Goal: Entertainment & Leisure: Consume media (video, audio)

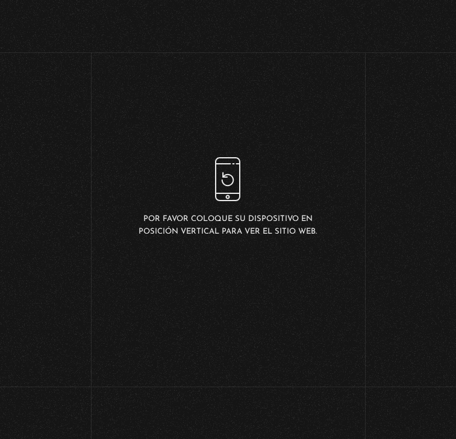
scroll to position [2064, 0]
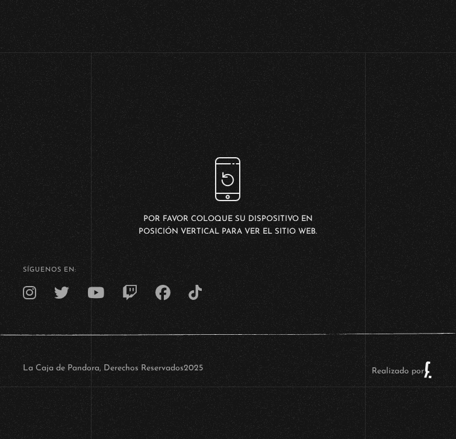
scroll to position [2471, 0]
click at [48, 416] on link "Menu Cerrar" at bounding box center [47, 411] width 41 height 16
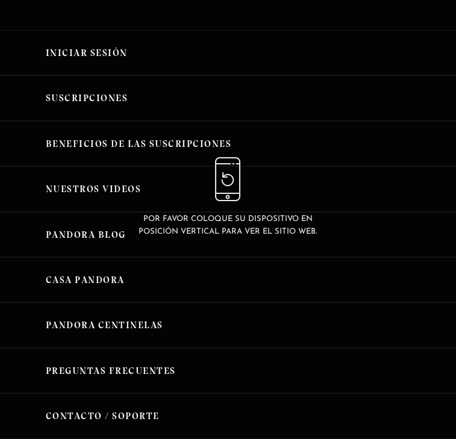
click at [113, 212] on link "Nuestros Videos" at bounding box center [228, 188] width 456 height 45
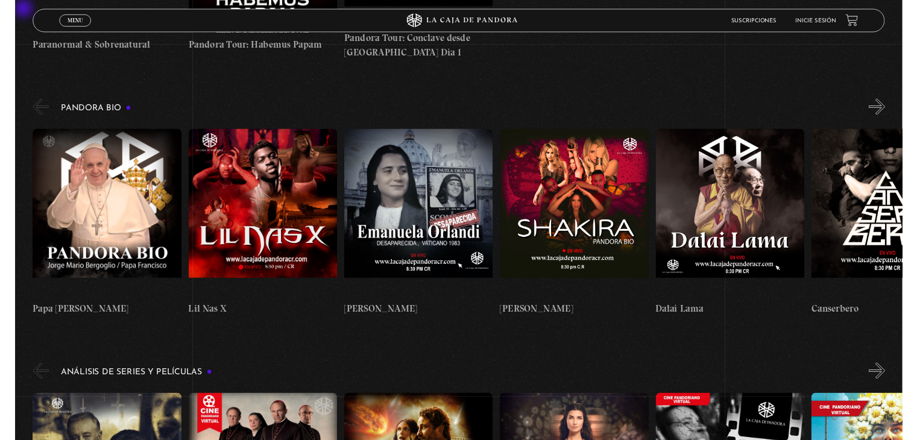
scroll to position [1179, 0]
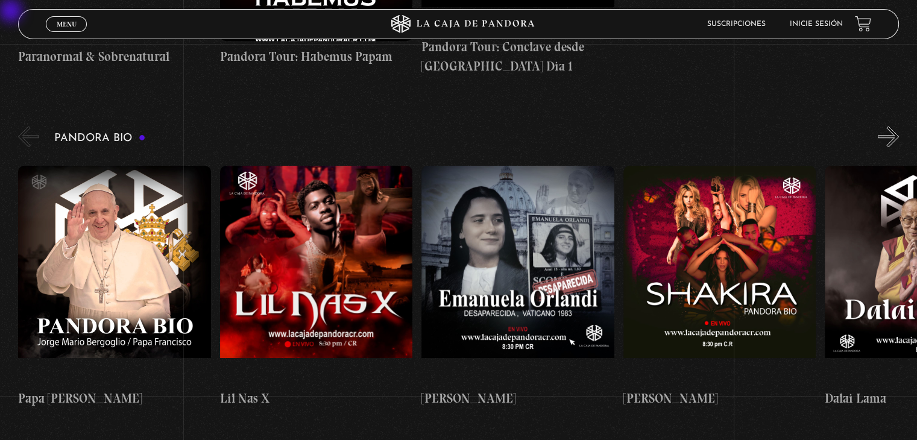
click at [465, 126] on button "»" at bounding box center [888, 136] width 21 height 21
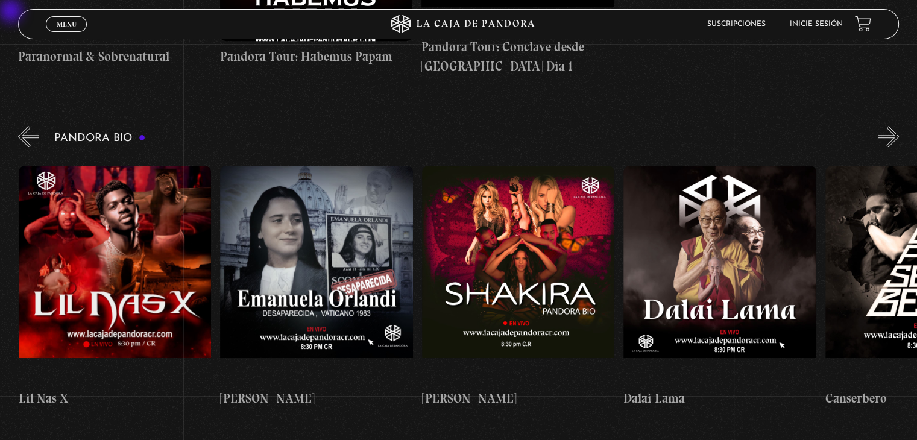
click at [465, 126] on button "»" at bounding box center [888, 136] width 21 height 21
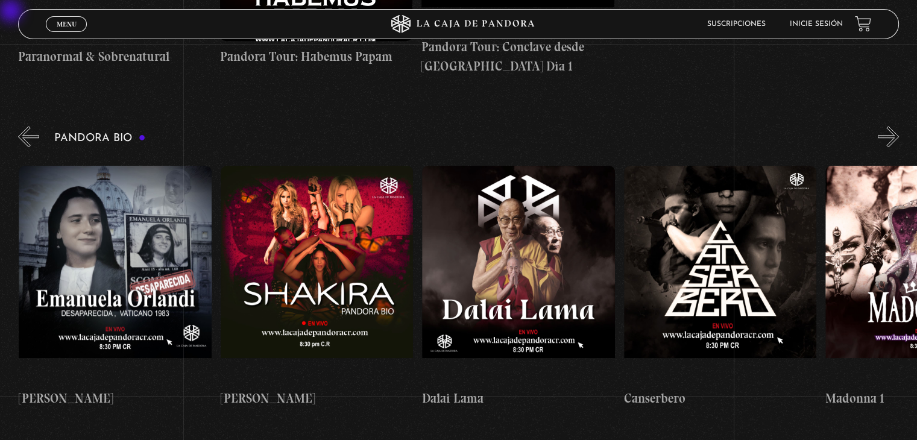
click at [465, 126] on button "»" at bounding box center [888, 136] width 21 height 21
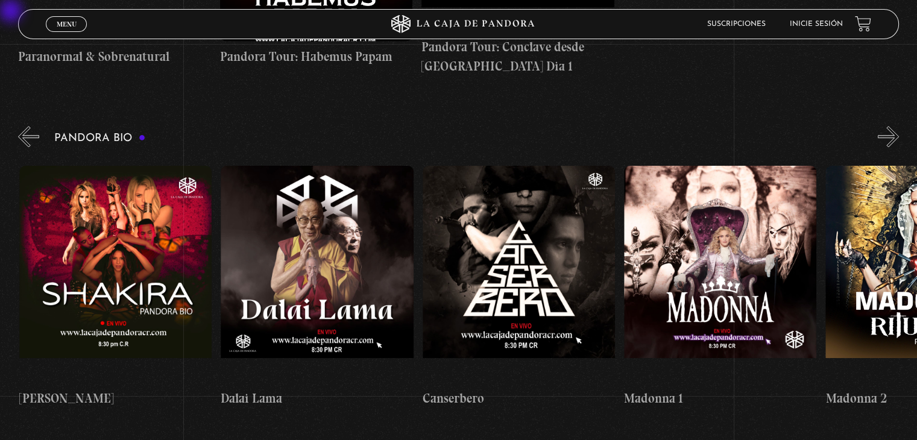
scroll to position [0, 605]
click at [465, 126] on button "»" at bounding box center [888, 136] width 21 height 21
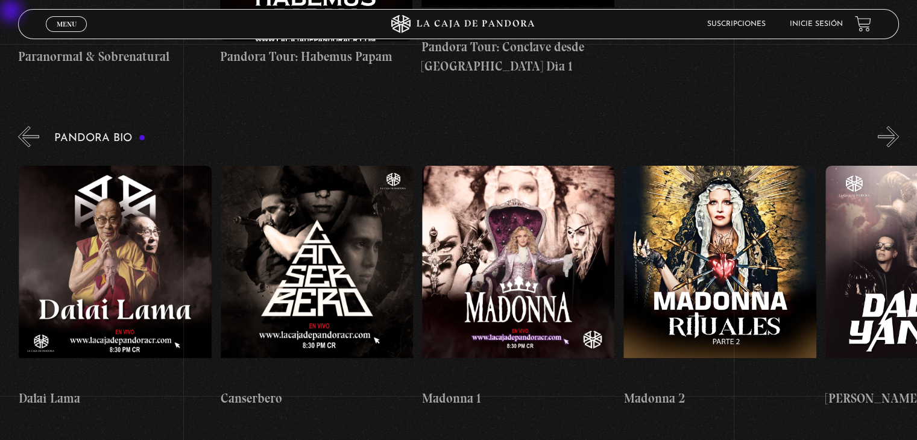
click at [465, 126] on button "»" at bounding box center [888, 136] width 21 height 21
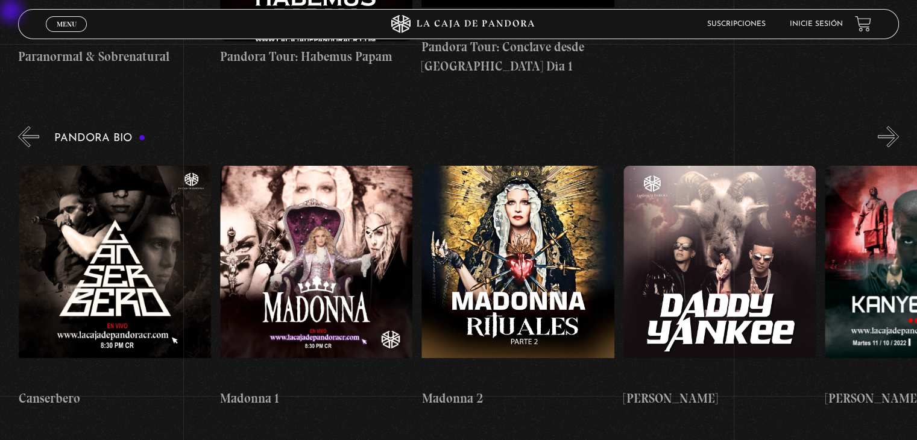
click at [465, 126] on button "»" at bounding box center [888, 136] width 21 height 21
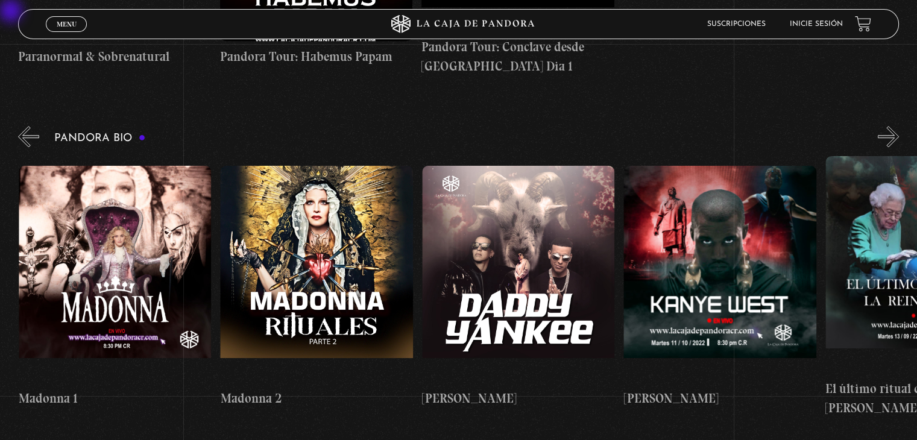
click at [465, 126] on button "»" at bounding box center [888, 136] width 21 height 21
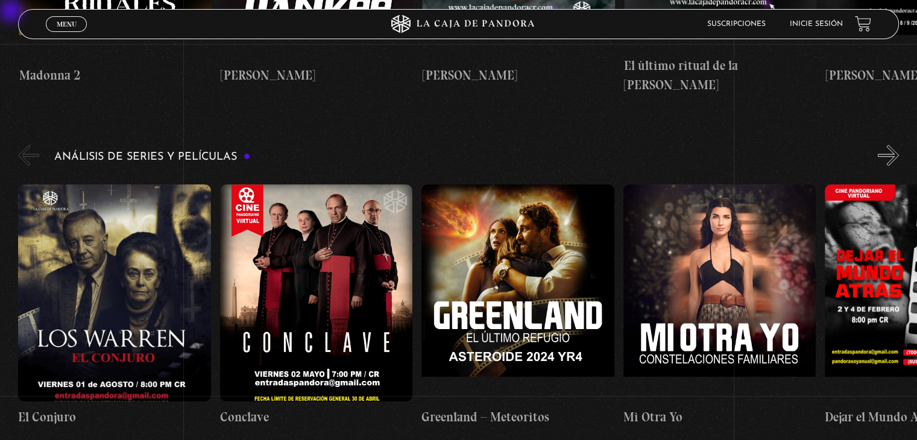
scroll to position [1480, 0]
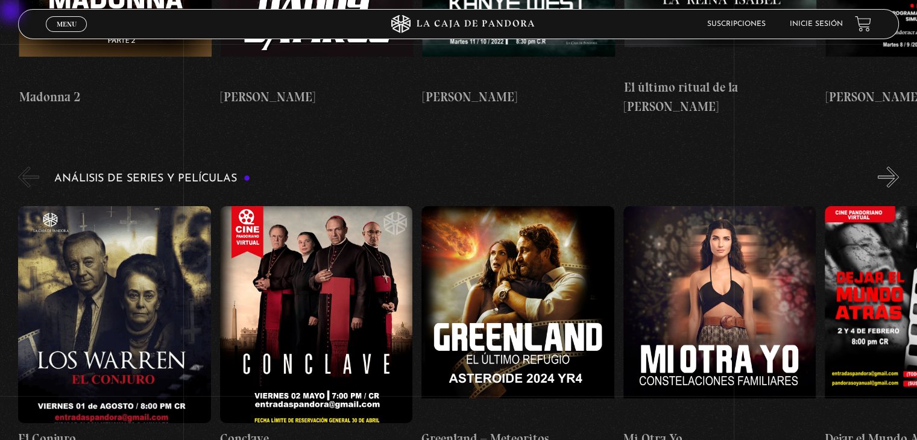
click at [465, 166] on button "»" at bounding box center [888, 176] width 21 height 21
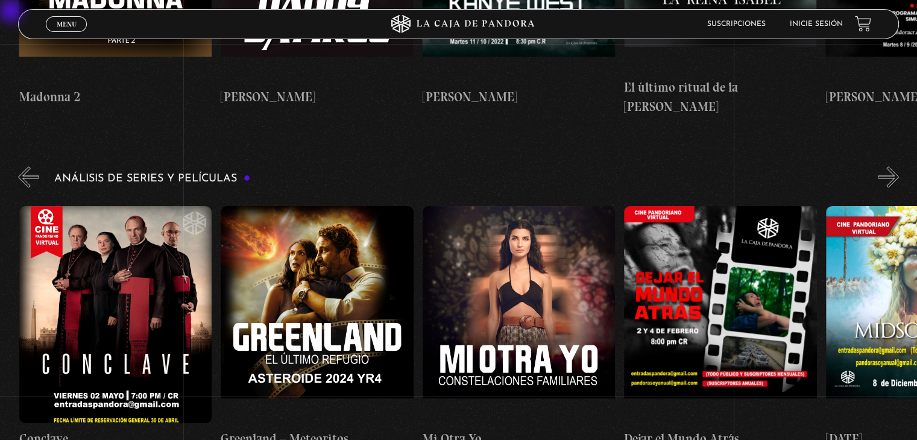
click at [465, 166] on button "»" at bounding box center [888, 176] width 21 height 21
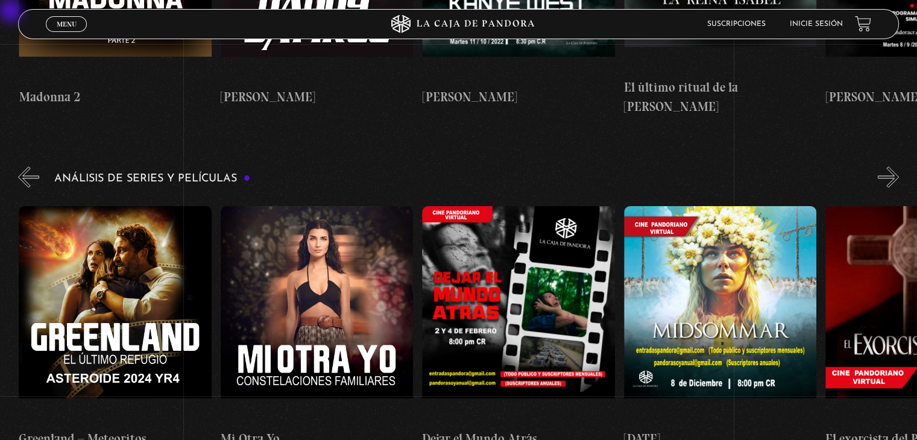
click at [465, 166] on button "»" at bounding box center [888, 176] width 21 height 21
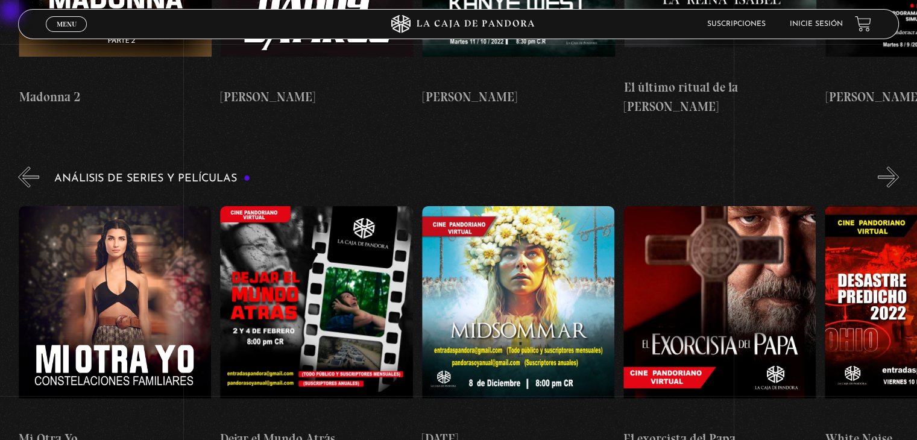
click at [465, 166] on button "»" at bounding box center [888, 176] width 21 height 21
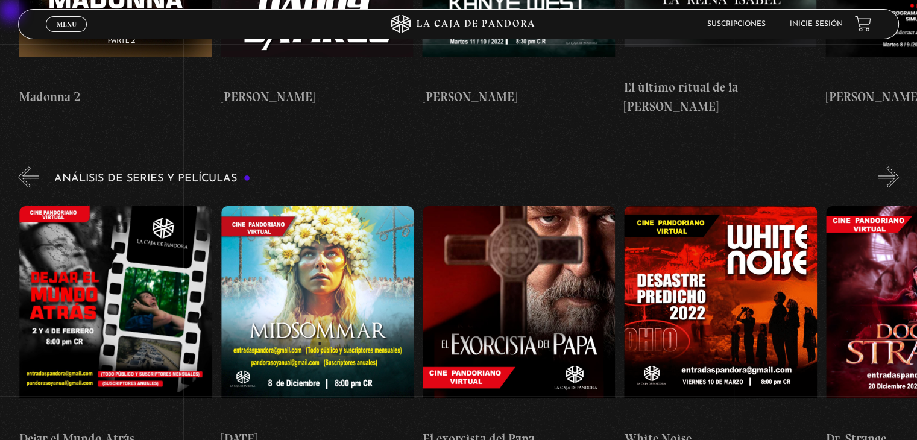
scroll to position [0, 806]
click at [465, 166] on button "»" at bounding box center [888, 176] width 21 height 21
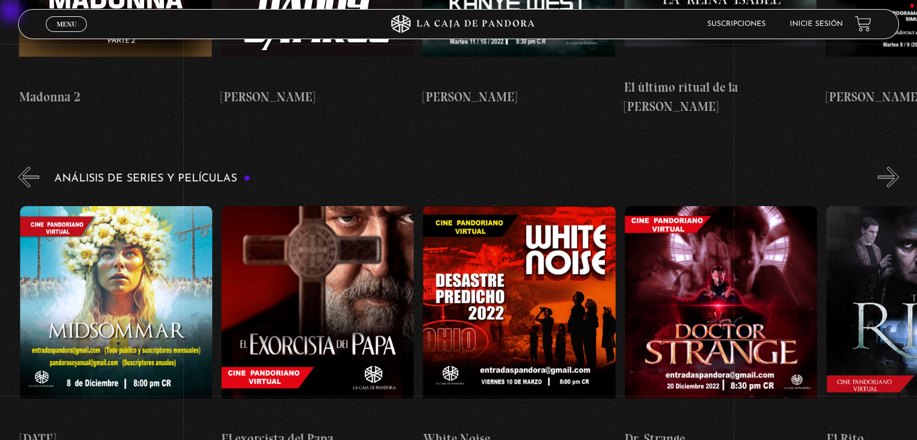
scroll to position [0, 1008]
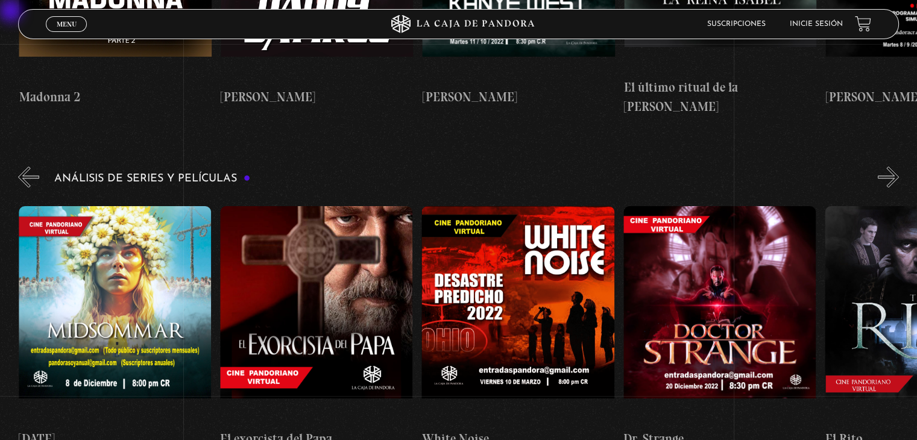
click at [465, 166] on button "»" at bounding box center [888, 176] width 21 height 21
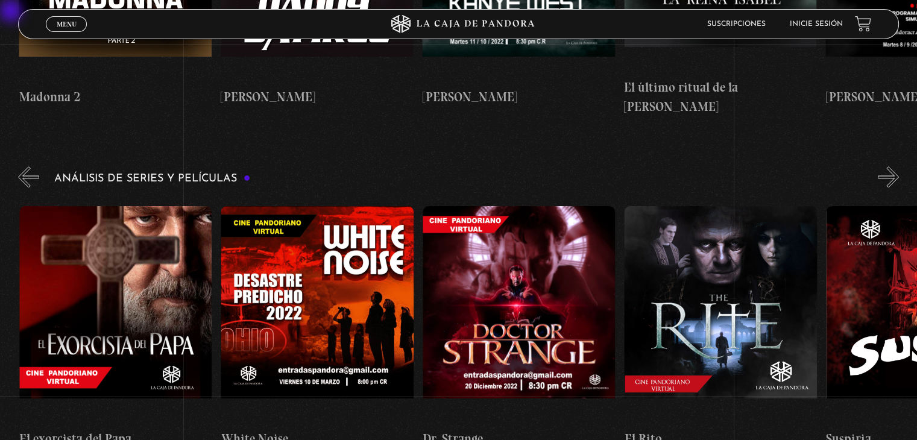
scroll to position [0, 1209]
click at [465, 166] on button "»" at bounding box center [888, 176] width 21 height 21
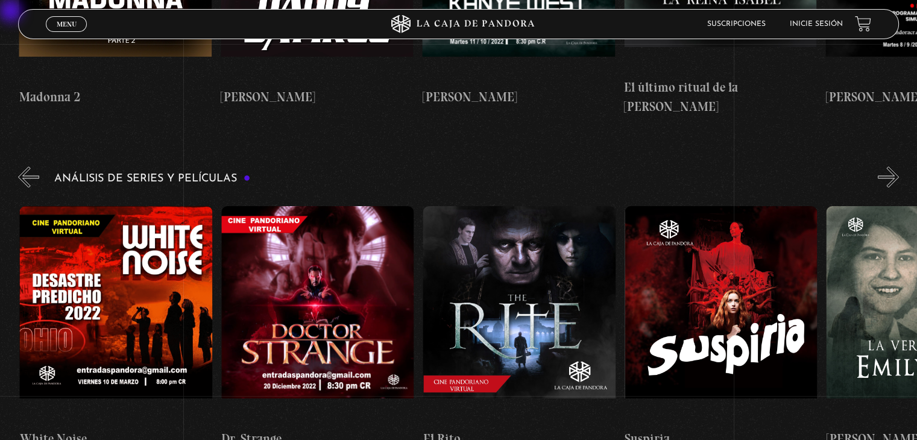
scroll to position [0, 1410]
click at [465, 285] on figure at bounding box center [518, 314] width 192 height 217
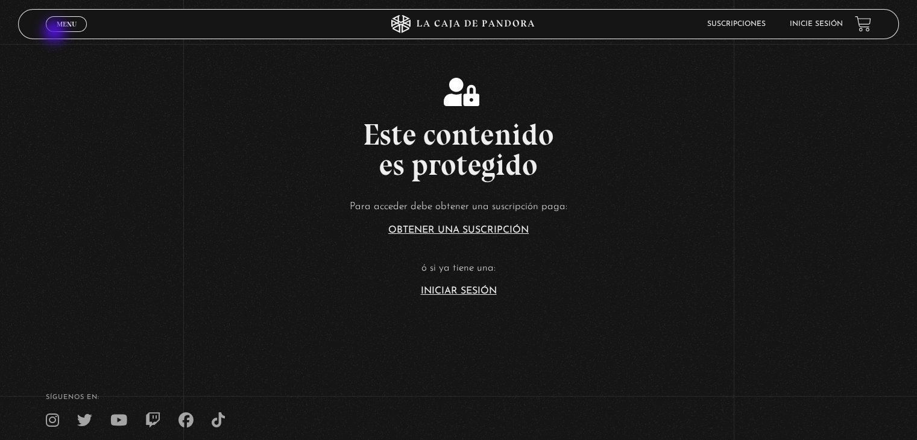
click at [55, 33] on div "Menu Cerrar" at bounding box center [183, 24] width 275 height 29
click at [60, 28] on link "Menu Cerrar" at bounding box center [66, 24] width 41 height 16
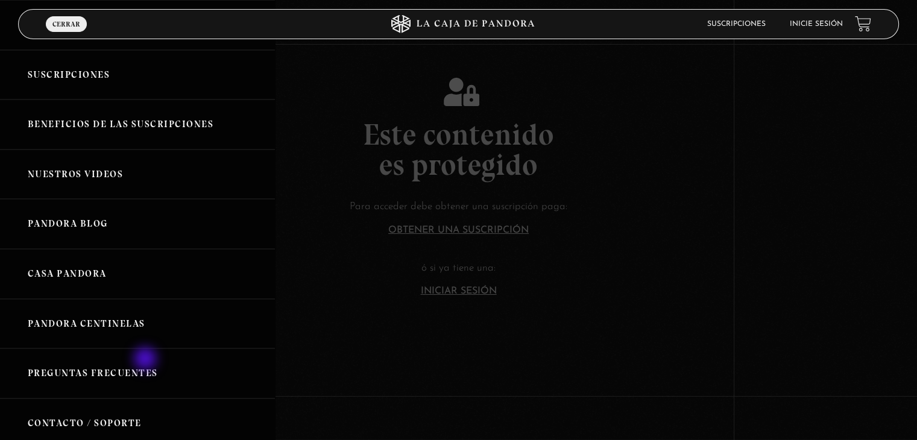
scroll to position [121, 0]
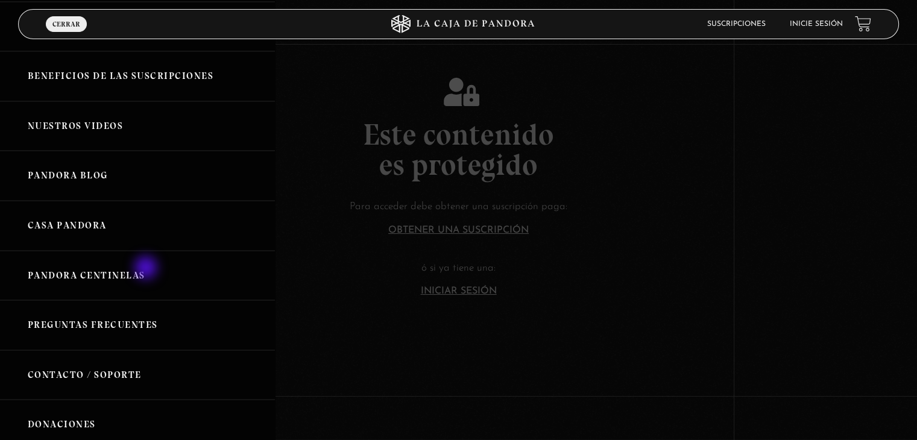
click at [147, 269] on link "Pandora Centinelas" at bounding box center [137, 276] width 275 height 50
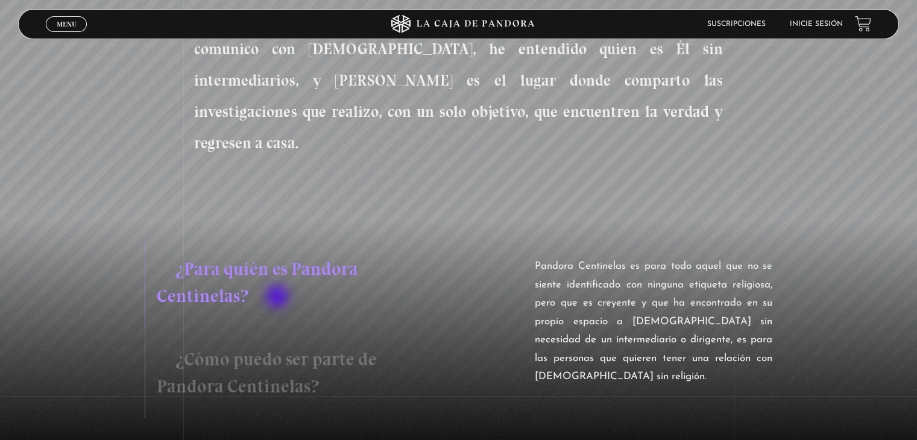
scroll to position [874, 0]
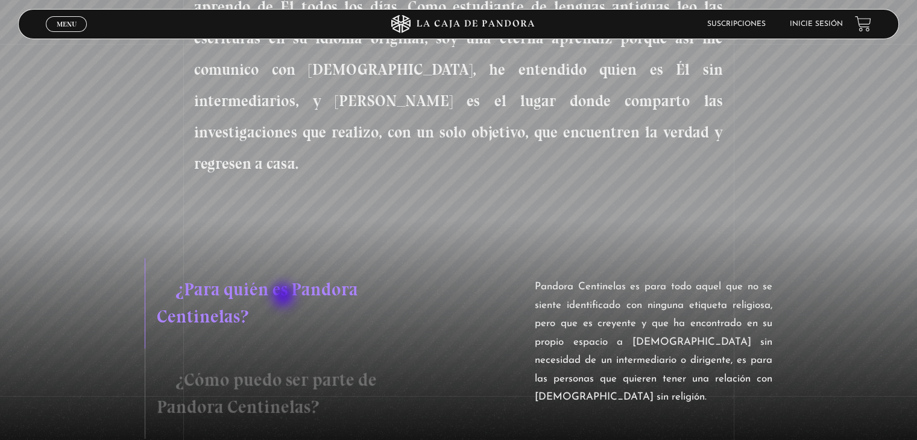
click at [284, 348] on h3 "¿Cómo puedo ser parte de Pandora Centinelas?" at bounding box center [277, 393] width 264 height 90
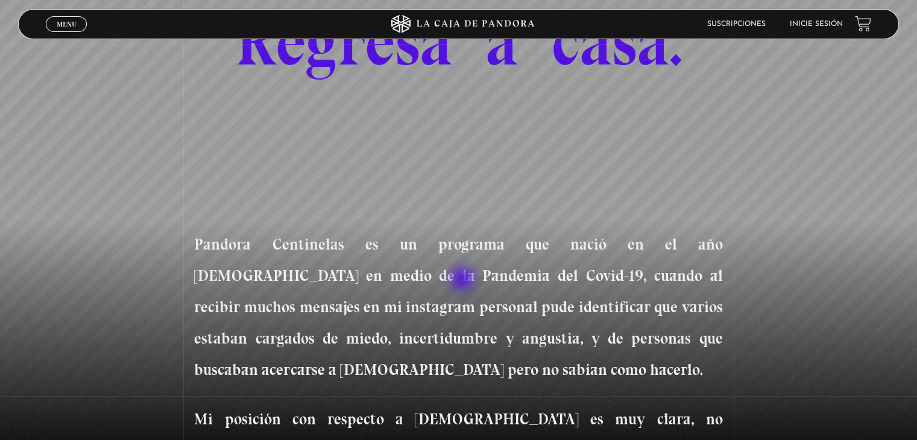
scroll to position [0, 0]
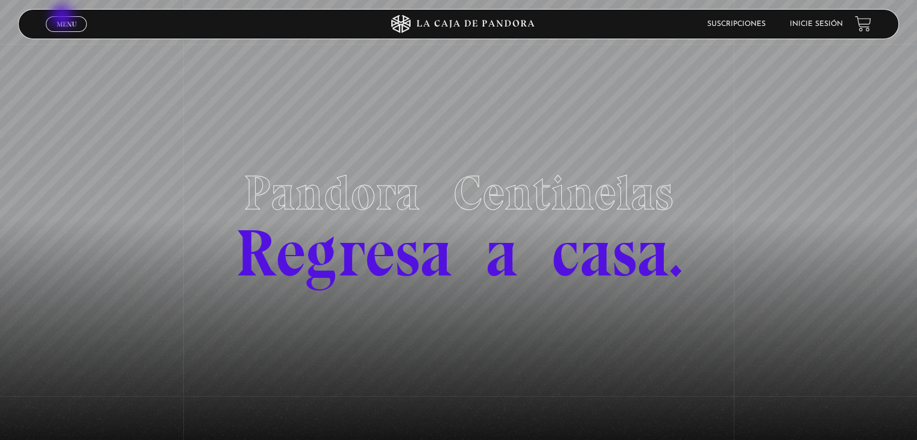
click at [63, 20] on span "Menu" at bounding box center [67, 23] width 20 height 7
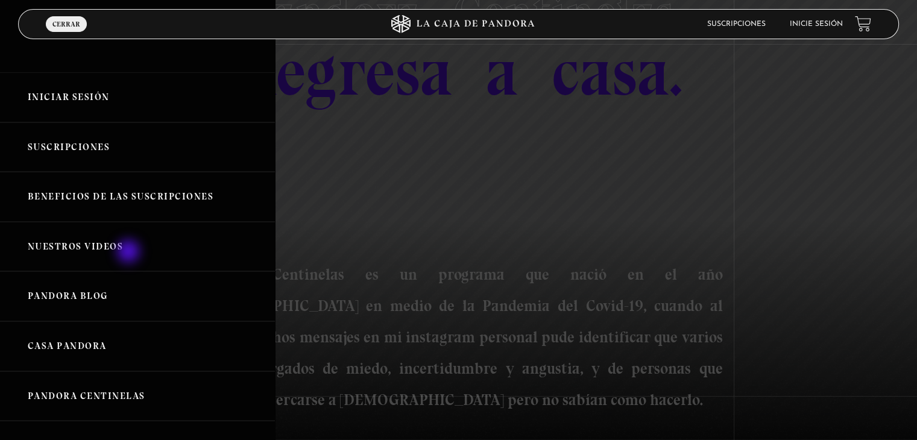
click at [130, 253] on link "Nuestros Videos" at bounding box center [137, 247] width 275 height 50
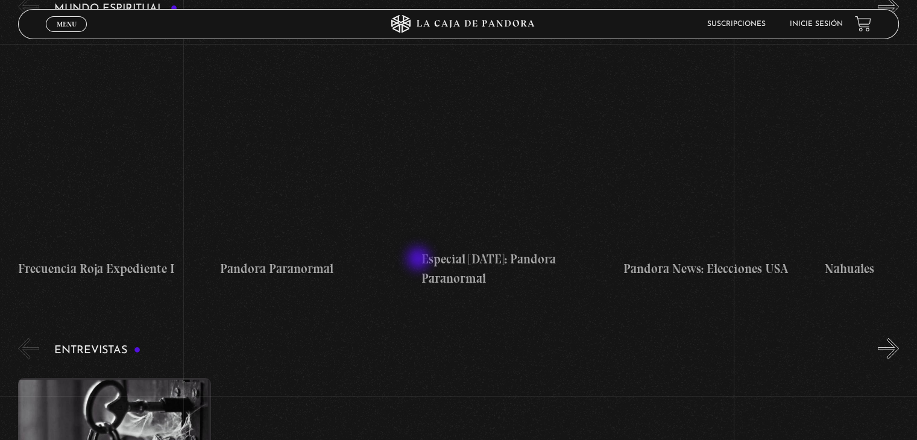
scroll to position [3797, 0]
